Goal: Task Accomplishment & Management: Manage account settings

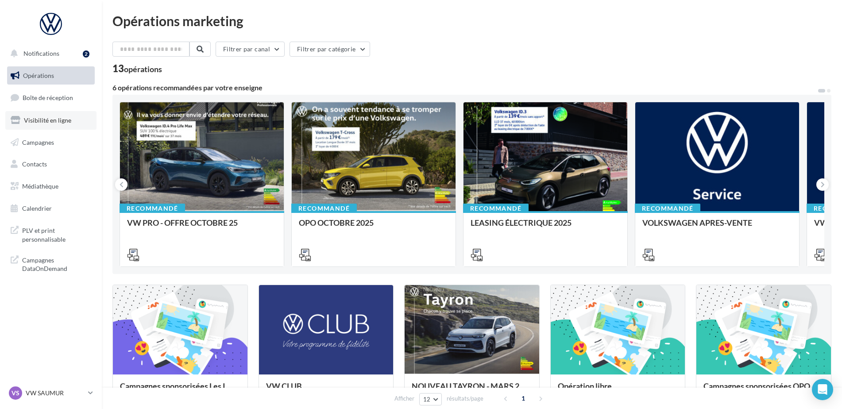
click at [66, 116] on span "Visibilité en ligne" at bounding box center [47, 120] width 47 height 8
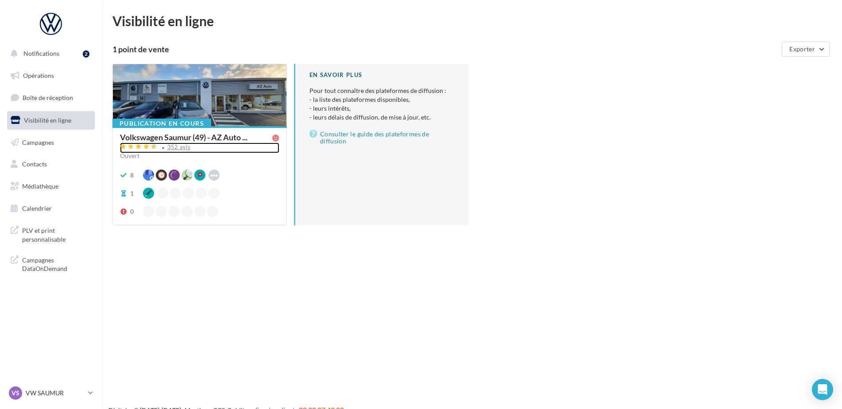
click at [182, 145] on div "352 avis" at bounding box center [178, 147] width 23 height 6
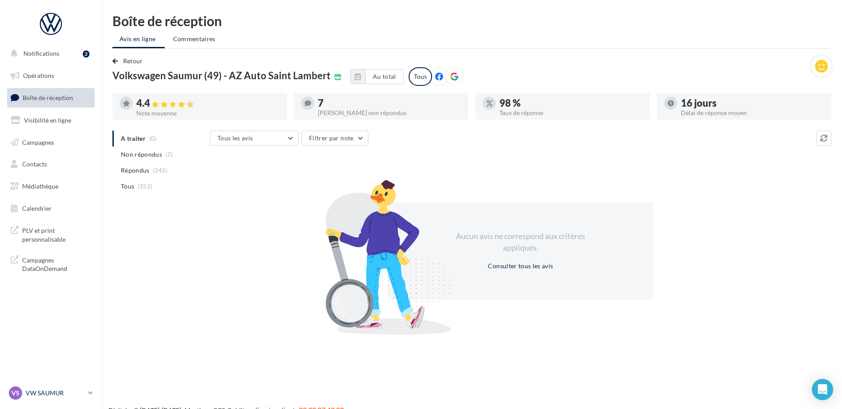
click at [43, 392] on p "VW SAUMUR" at bounding box center [55, 393] width 59 height 9
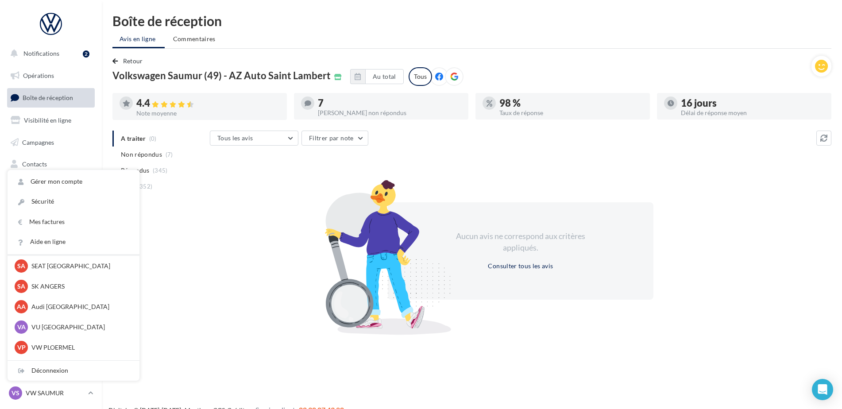
scroll to position [66, 0]
click at [57, 306] on p "Audi ANGERS" at bounding box center [79, 304] width 97 height 9
